Goal: Information Seeking & Learning: Learn about a topic

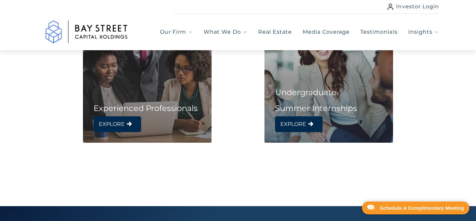
scroll to position [362, 0]
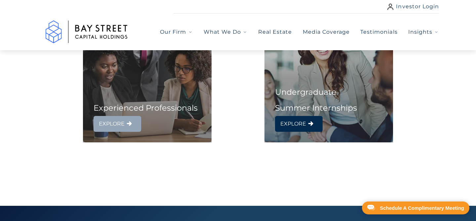
click at [118, 124] on span "EXPLORE" at bounding box center [112, 124] width 26 height 11
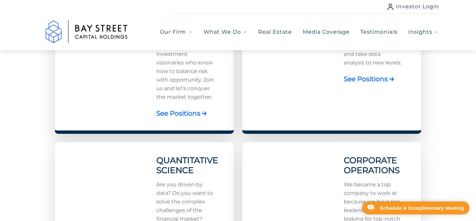
scroll to position [352, 0]
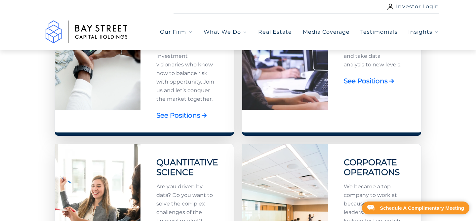
click at [181, 117] on link "See Positions" at bounding box center [178, 115] width 44 height 13
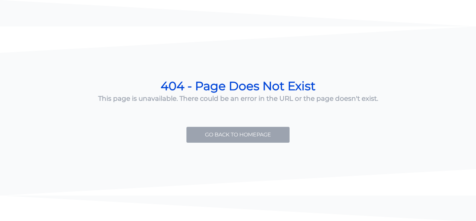
click at [202, 131] on link "Go back to Homepage" at bounding box center [237, 135] width 103 height 16
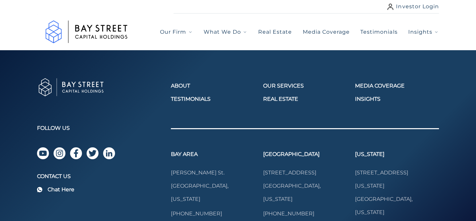
select select "***"
